Goal: Transaction & Acquisition: Purchase product/service

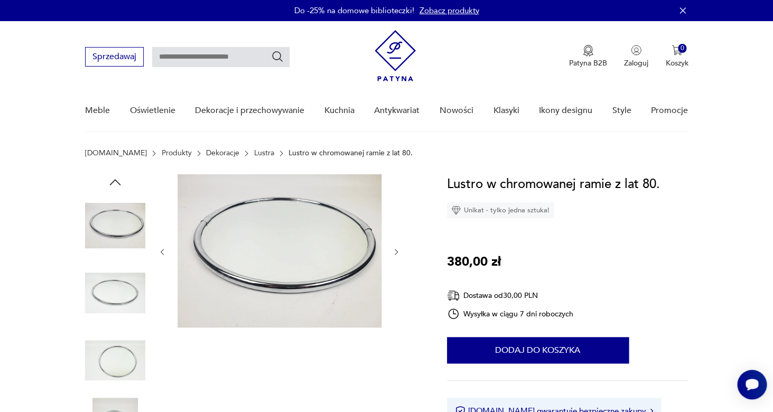
click at [395, 251] on icon "button" at bounding box center [396, 252] width 9 height 9
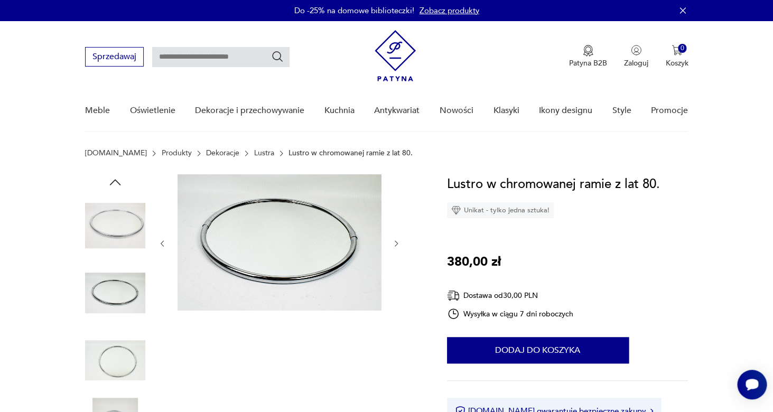
click at [395, 251] on div at bounding box center [279, 243] width 243 height 138
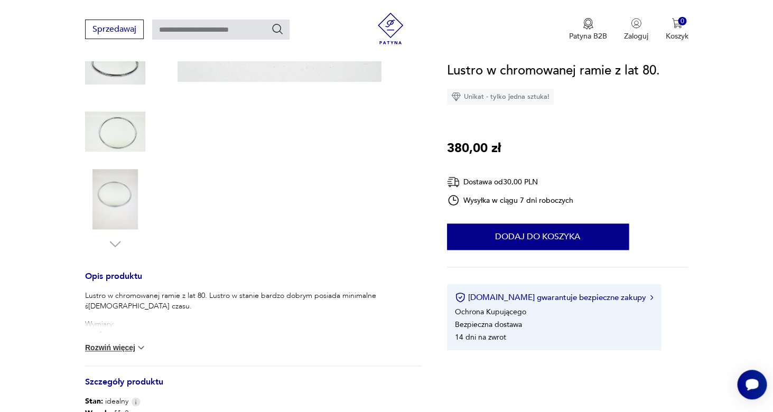
scroll to position [233, 0]
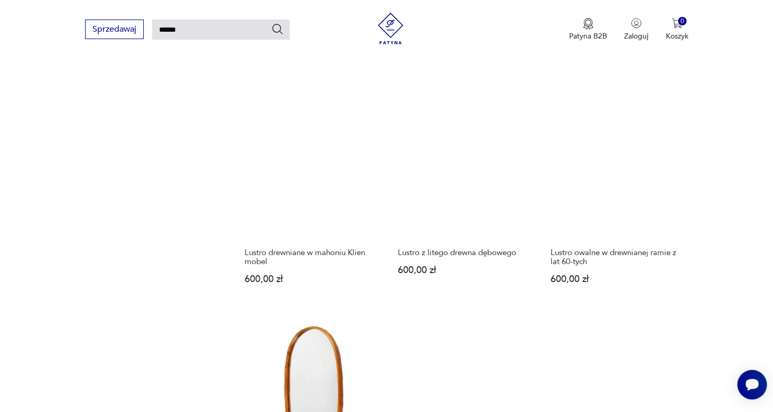
scroll to position [1050, 0]
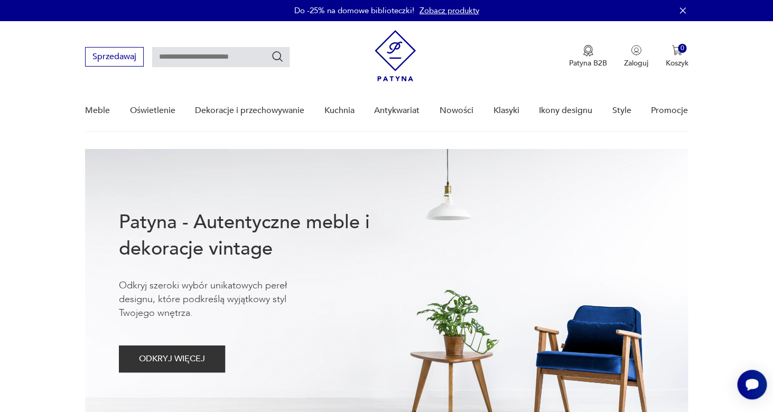
click at [174, 48] on input "text" at bounding box center [220, 57] width 137 height 20
type input "*****"
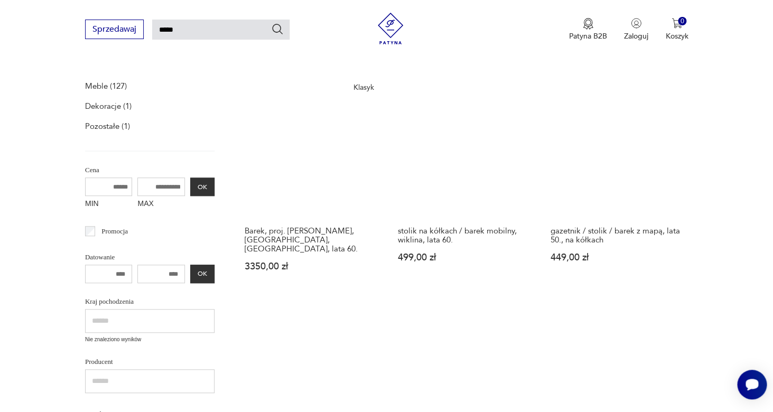
scroll to position [123, 0]
